Goal: Use online tool/utility: Utilize a website feature to perform a specific function

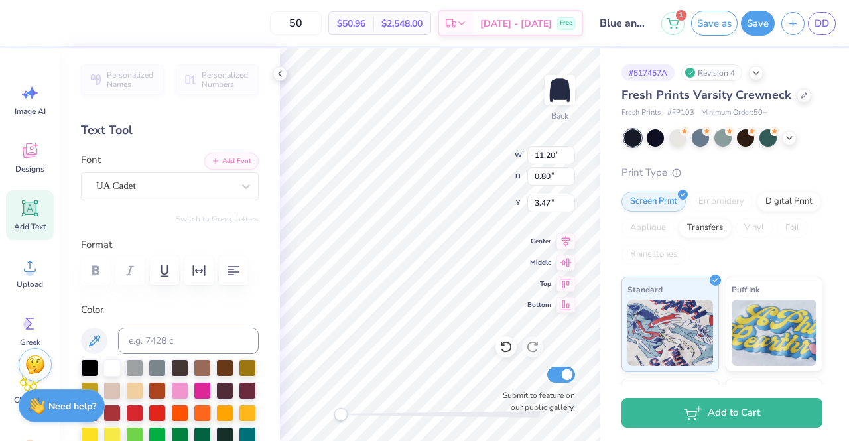
scroll to position [11, 1]
click at [41, 92] on div "Image AI" at bounding box center [30, 100] width 48 height 50
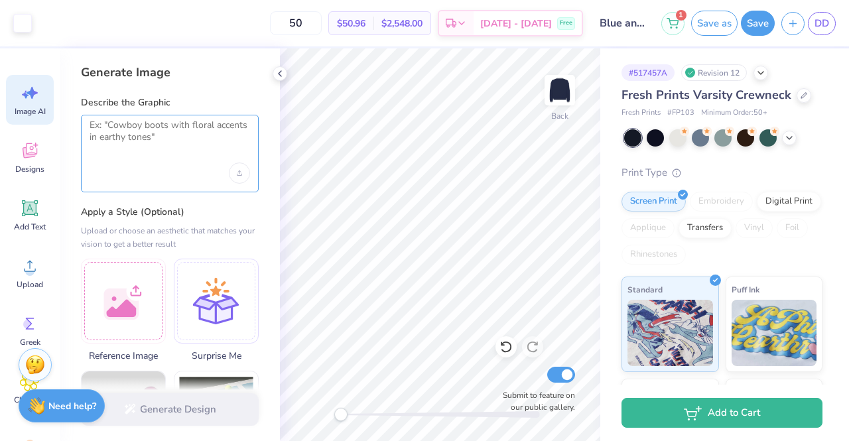
click at [198, 141] on textarea at bounding box center [170, 135] width 161 height 33
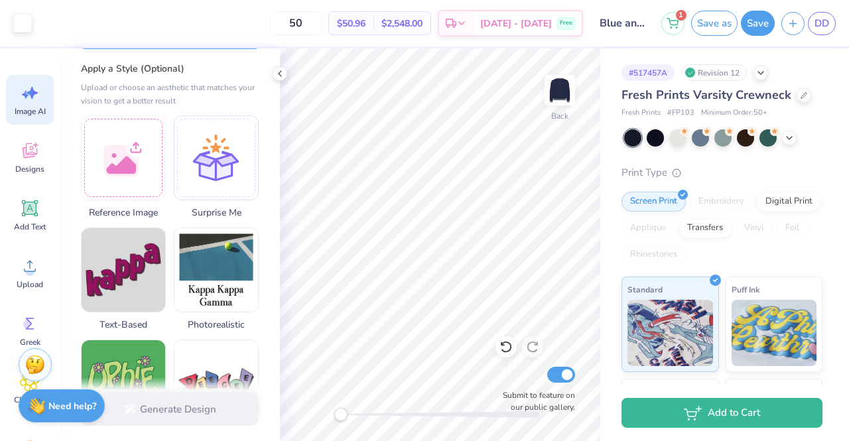
scroll to position [66, 0]
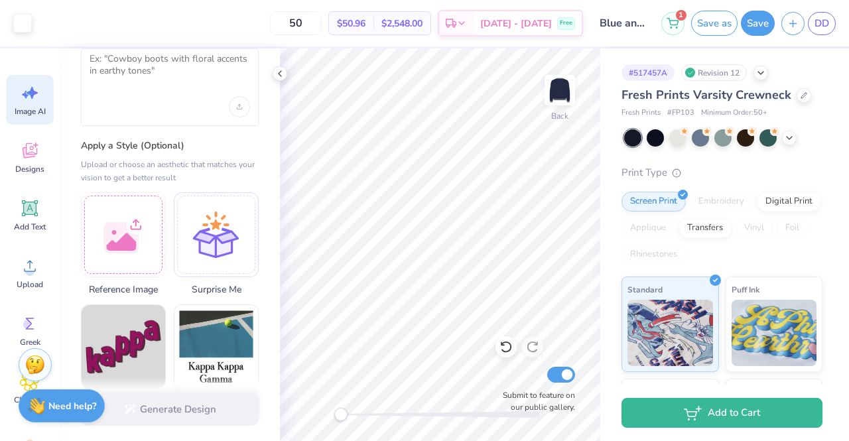
click at [146, 216] on div at bounding box center [123, 234] width 85 height 85
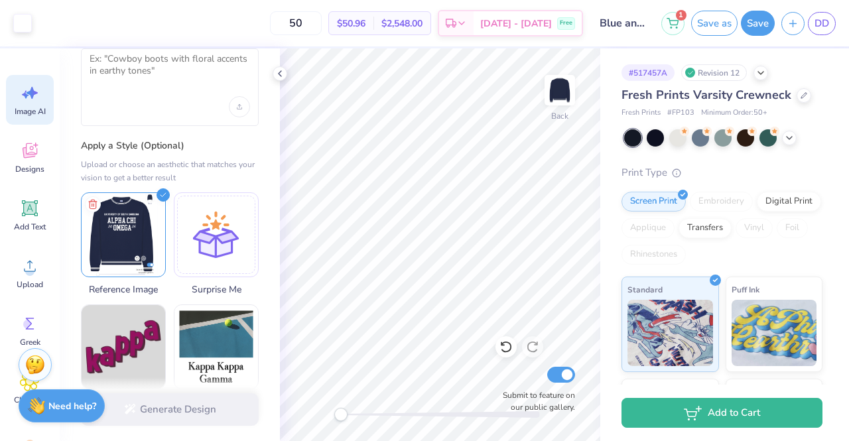
click at [184, 91] on div at bounding box center [170, 87] width 178 height 78
click at [162, 62] on textarea at bounding box center [170, 69] width 161 height 33
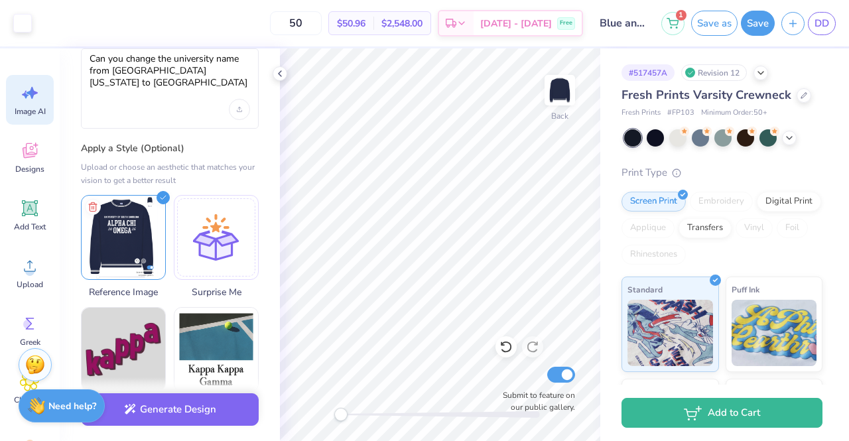
click at [222, 94] on div "Can you change the university name from University of South Carolina to Univers…" at bounding box center [170, 88] width 178 height 80
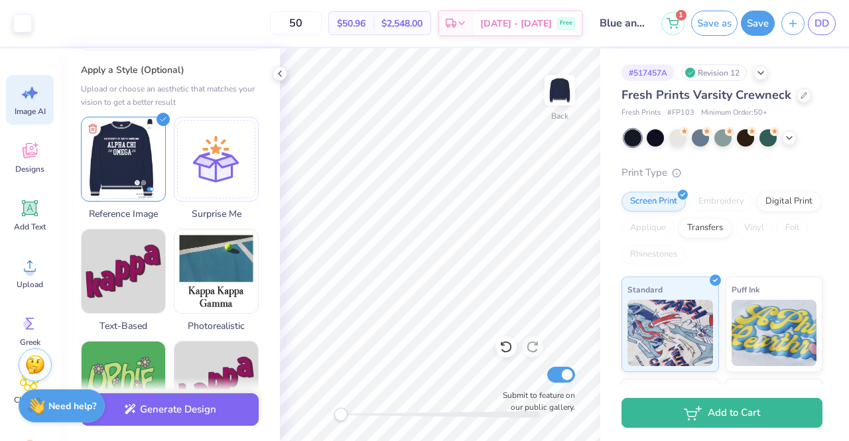
scroll to position [0, 0]
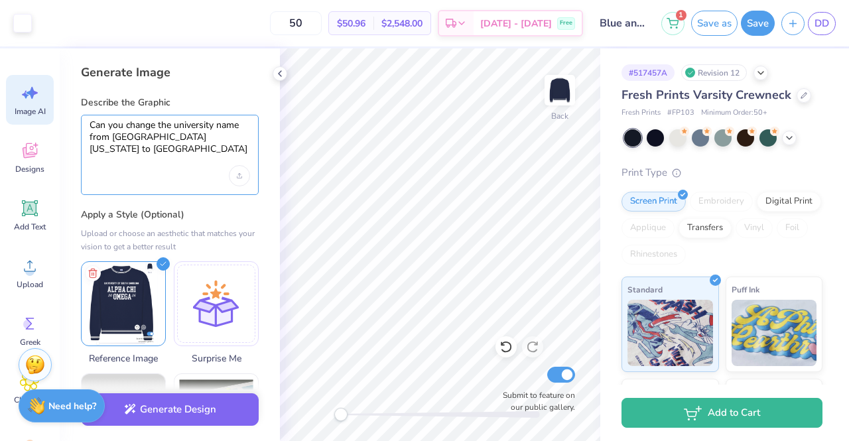
click at [196, 148] on textarea "Can you change the university name from University of South Carolina to Univers…" at bounding box center [170, 137] width 161 height 36
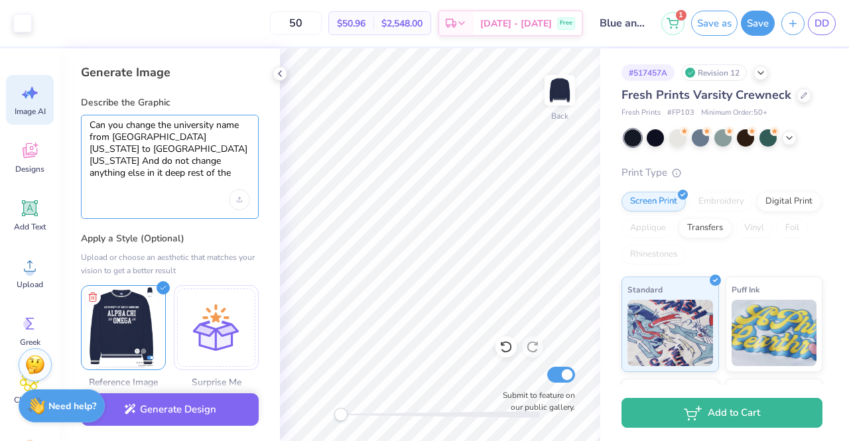
type textarea "Can you change the university name from University of South Carolina to Univers…"
click at [178, 413] on button "Generate Design" at bounding box center [170, 409] width 178 height 33
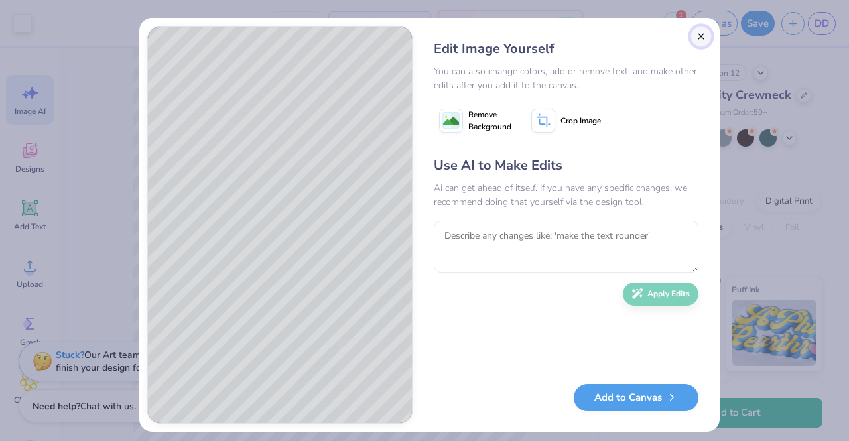
click at [700, 36] on button "Close" at bounding box center [701, 36] width 21 height 21
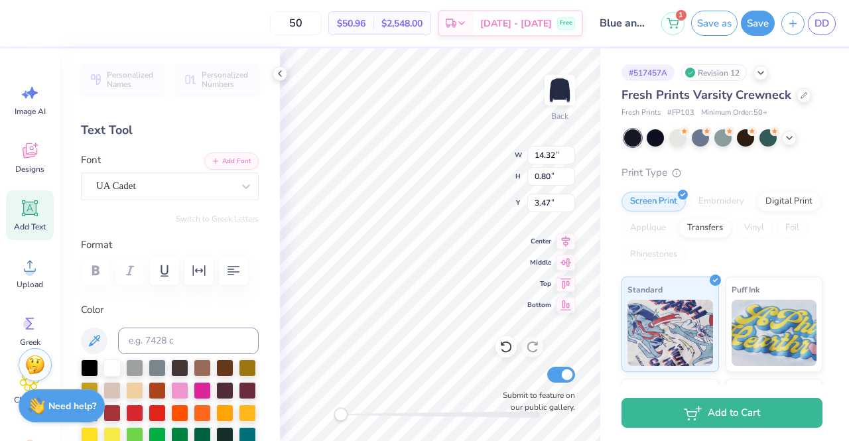
scroll to position [11, 5]
type textarea "University of Alabama"
